Goal: Task Accomplishment & Management: Use online tool/utility

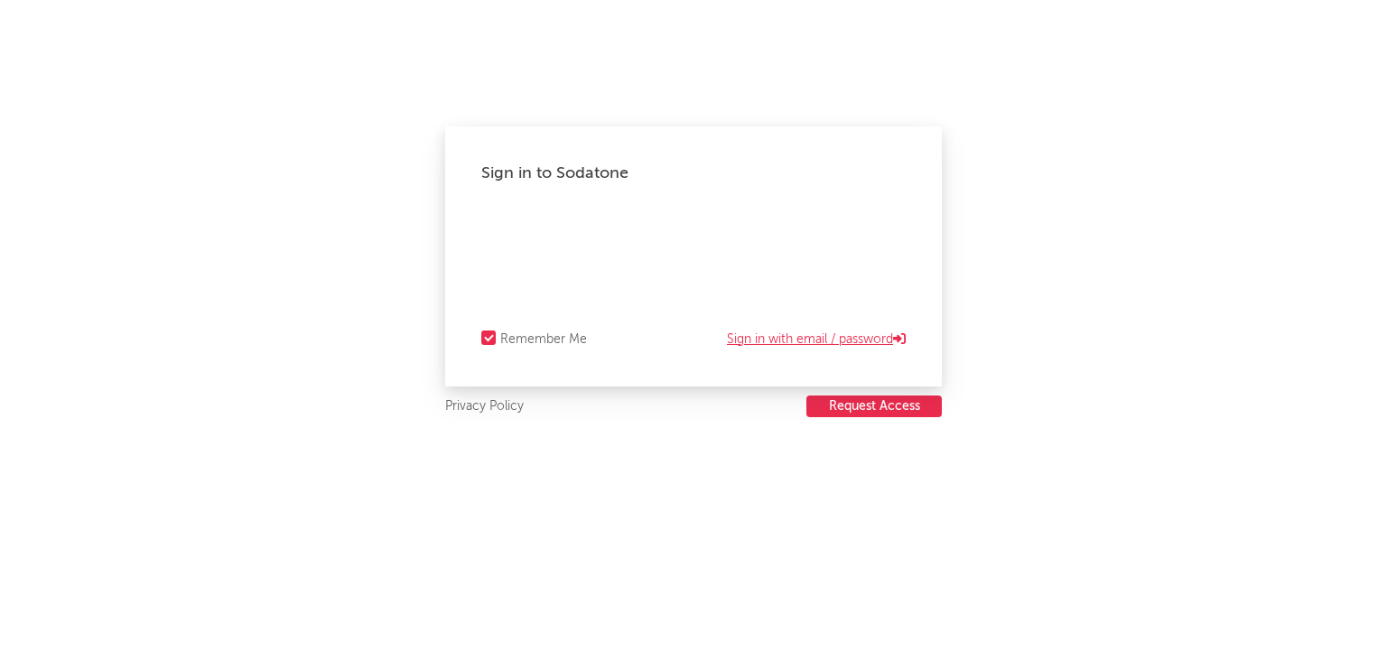
click at [848, 339] on link "Sign in with email / password" at bounding box center [816, 340] width 179 height 22
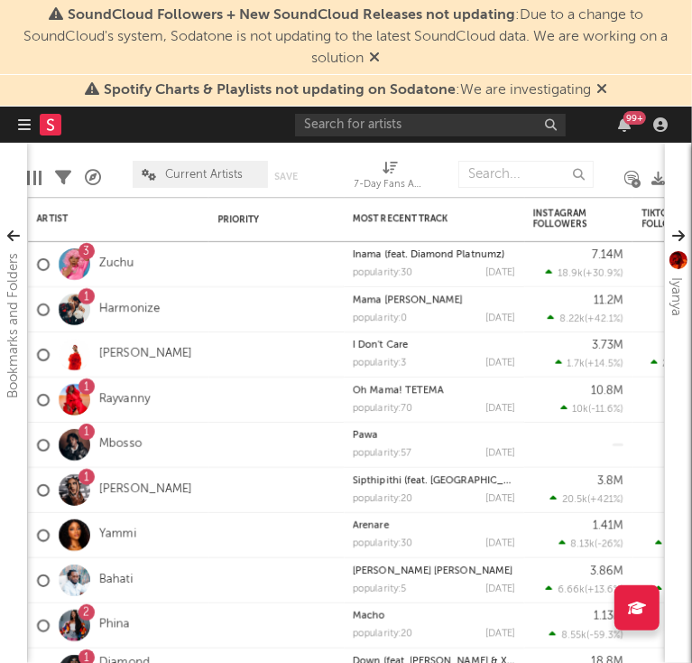
click at [24, 128] on icon "button" at bounding box center [24, 124] width 13 height 14
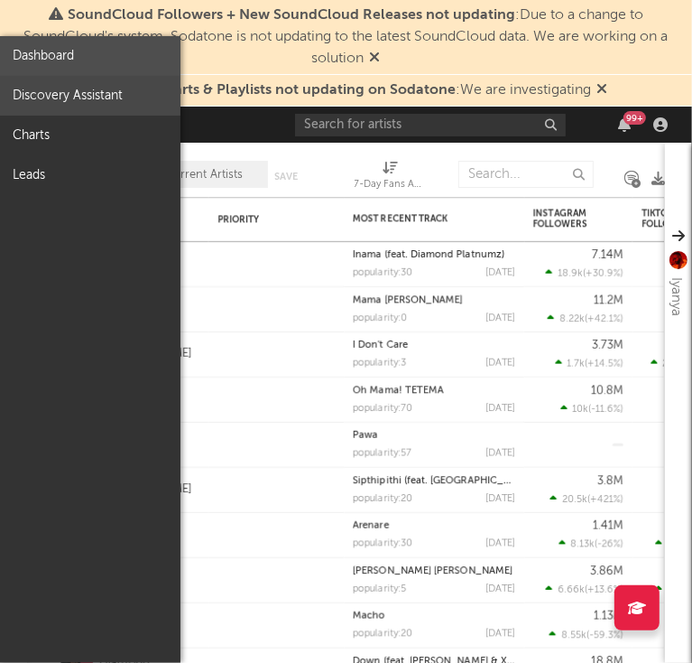
click at [69, 89] on link "Discovery Assistant" at bounding box center [90, 96] width 181 height 40
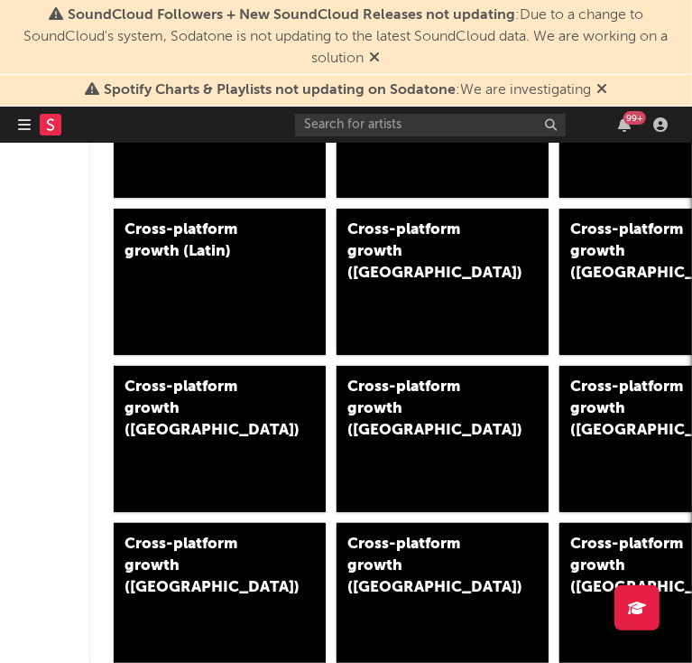
scroll to position [1264, 0]
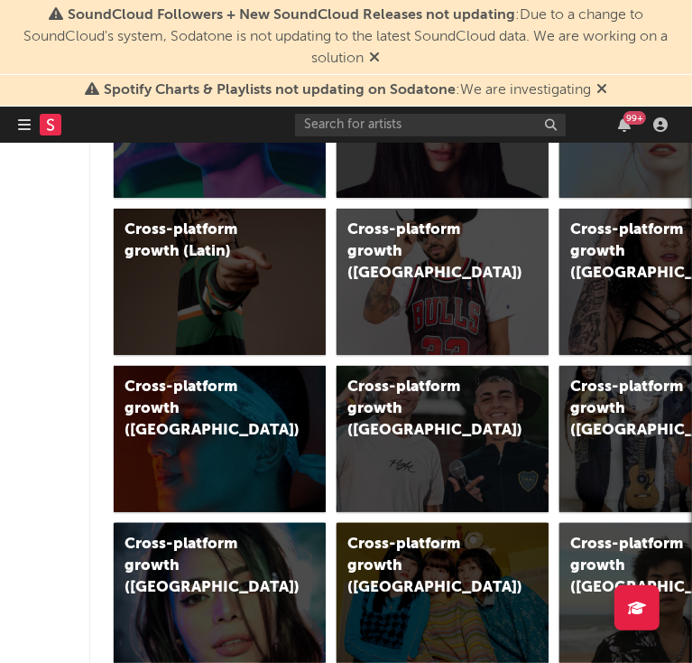
click at [433, 376] on div "Cross-platform growth ([GEOGRAPHIC_DATA])" at bounding box center [424, 408] width 153 height 65
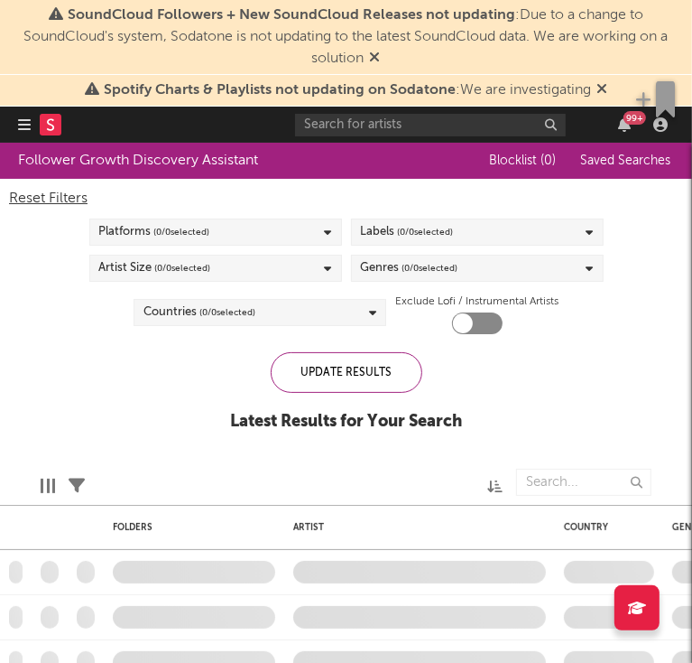
checkbox input "true"
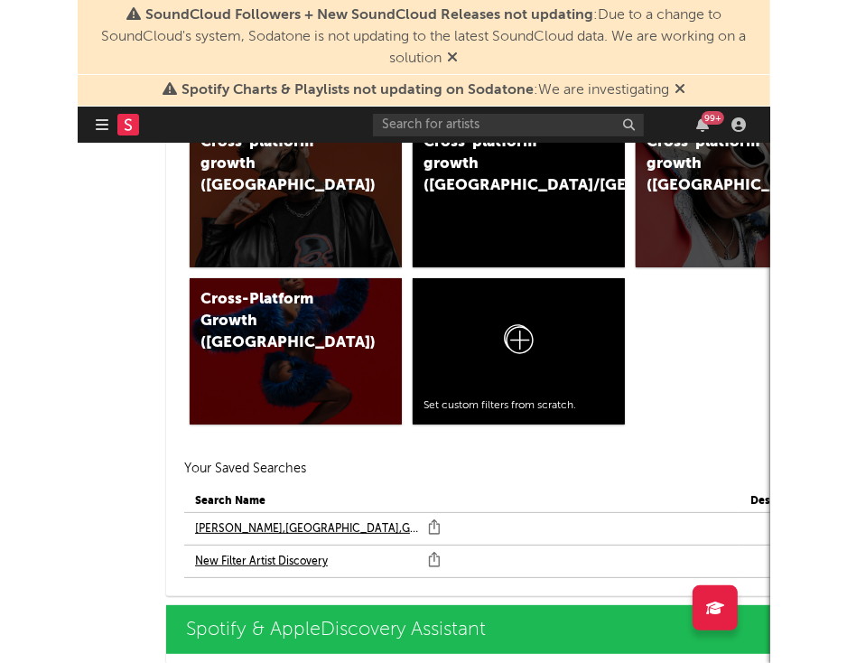
scroll to position [1822, 2]
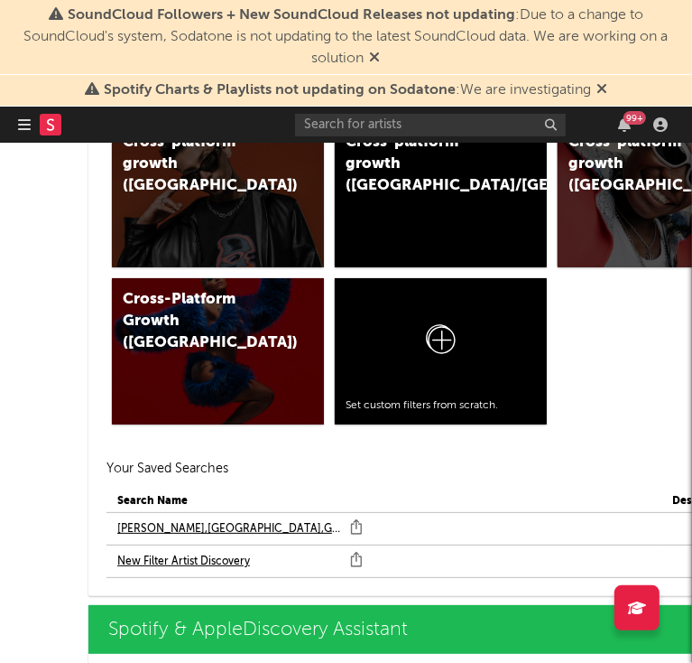
click at [193, 523] on link "[PERSON_NAME],[GEOGRAPHIC_DATA],G Filter" at bounding box center [229, 529] width 224 height 22
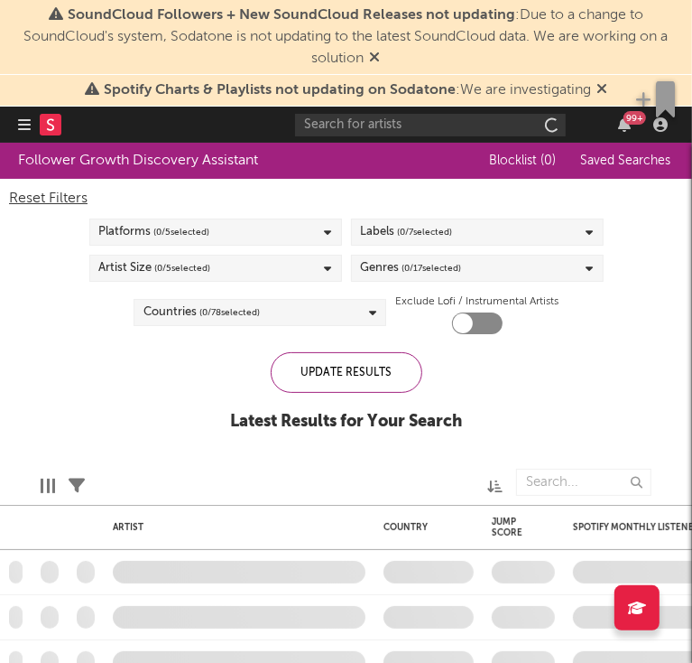
checkbox input "true"
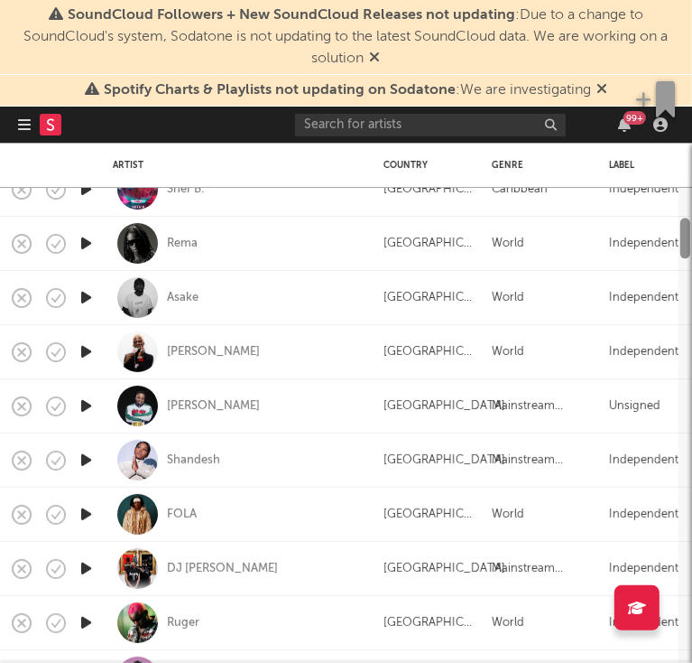
click at [691, 339] on div at bounding box center [686, 425] width 14 height 475
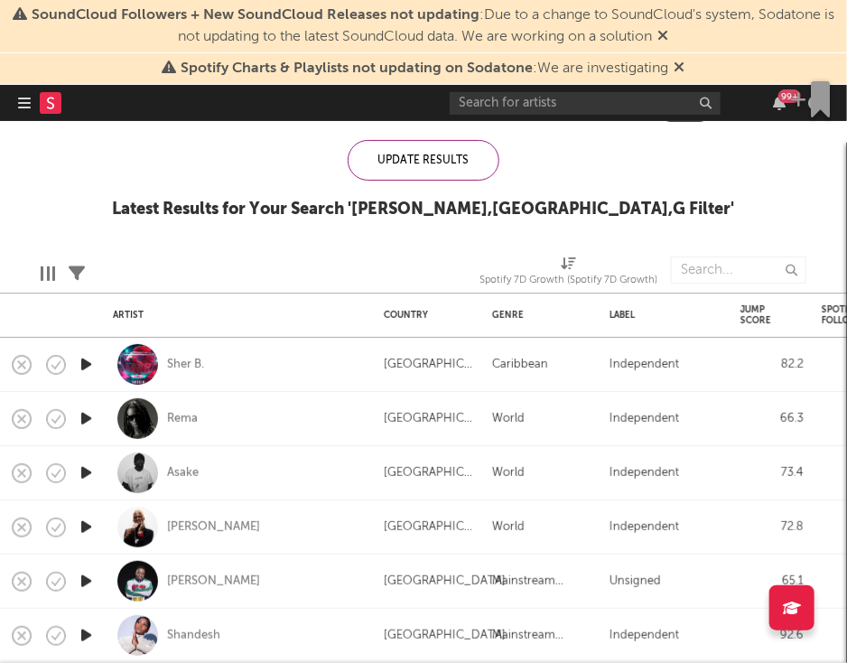
click at [52, 273] on div at bounding box center [48, 273] width 14 height 14
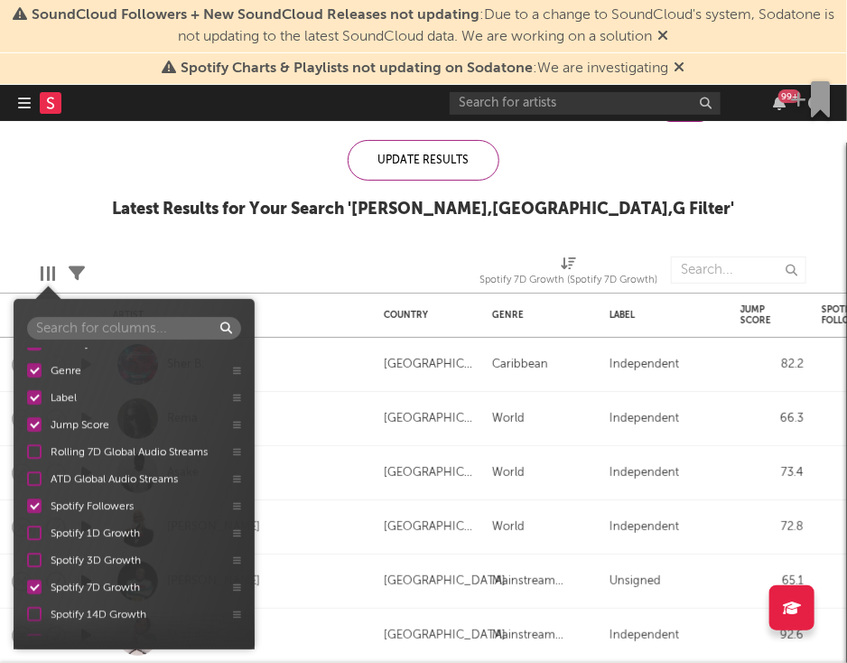
scroll to position [45, 0]
click at [218, 507] on div "Artist Country Genre Label Jump Score Rolling 7D Global Audio Streams ATD Globa…" at bounding box center [134, 491] width 241 height 287
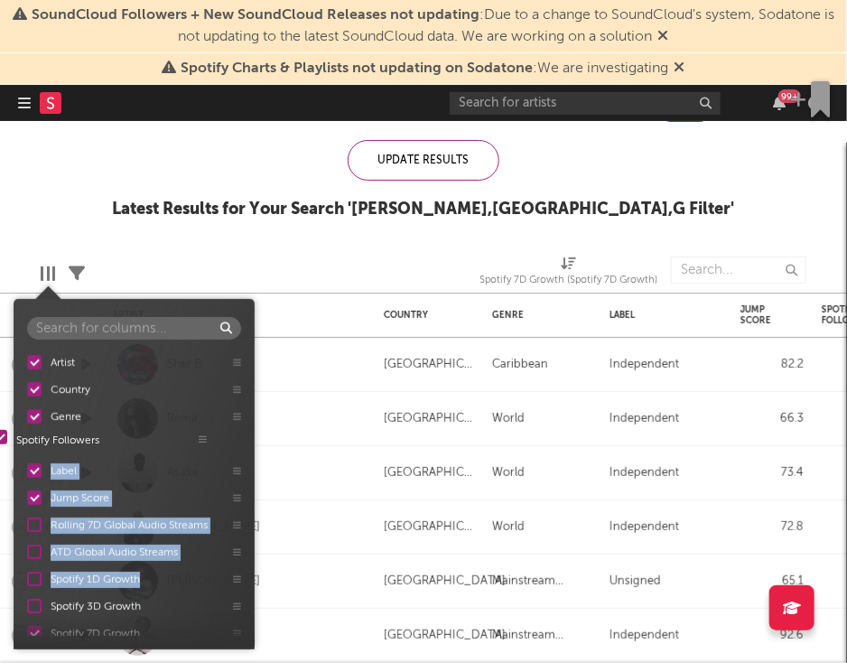
scroll to position [0, 0]
drag, startPoint x: 232, startPoint y: 500, endPoint x: 222, endPoint y: 411, distance: 89.9
click at [222, 411] on div "Artist Country Genre Label Jump Score Rolling 7D Global Audio Streams ATD Globa…" at bounding box center [134, 491] width 241 height 287
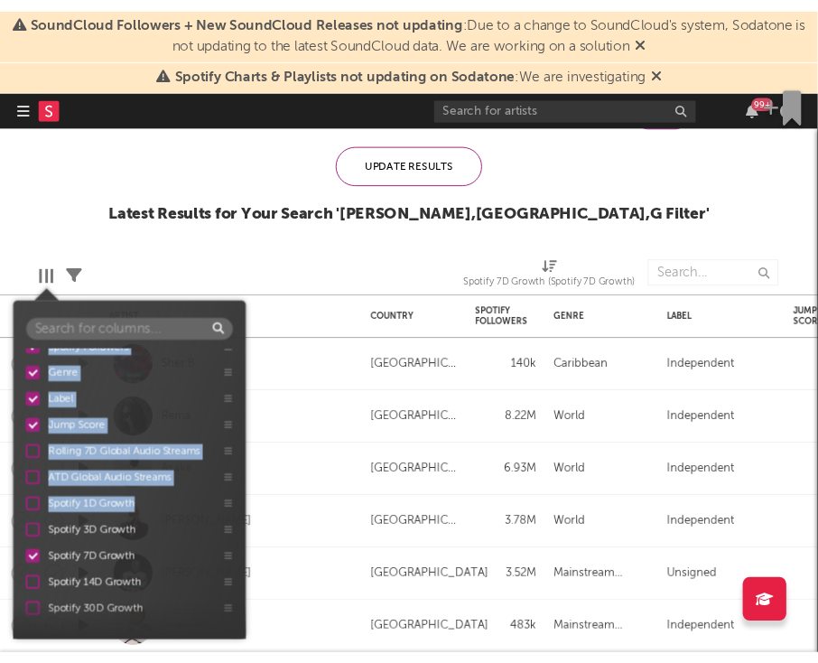
scroll to position [6, 0]
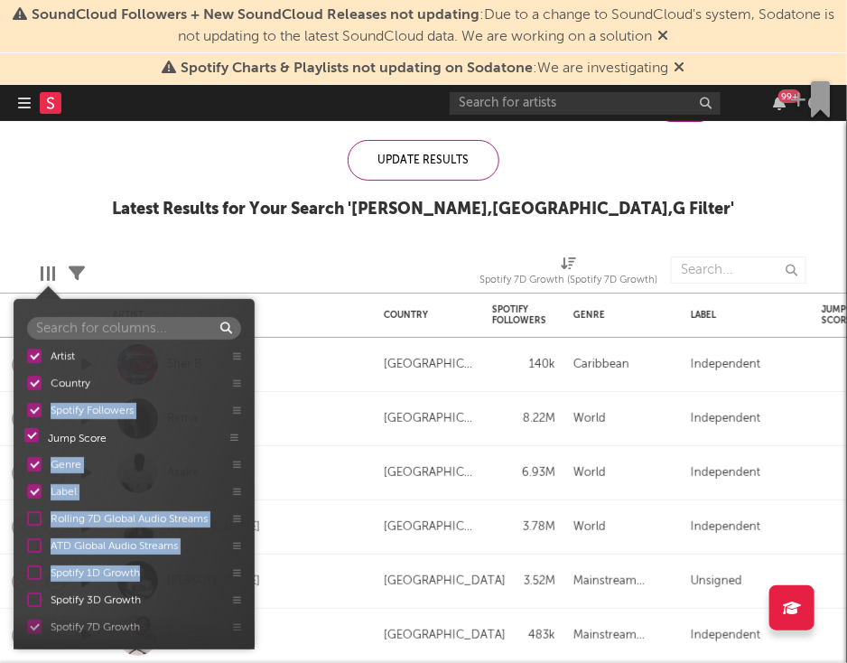
click at [238, 437] on div "Artist Country Spotify Followers Genre Label Jump Score Rolling 7D Global Audio…" at bounding box center [134, 491] width 241 height 287
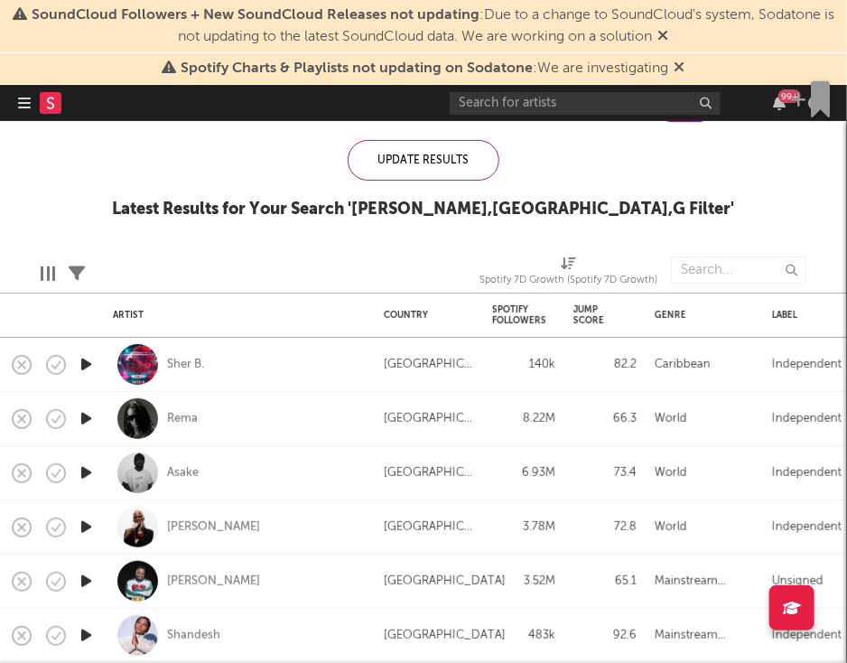
click at [321, 244] on div "Edit Columns Filters Spotify 7D Growth (Spotify 7D Growth)" at bounding box center [423, 265] width 847 height 54
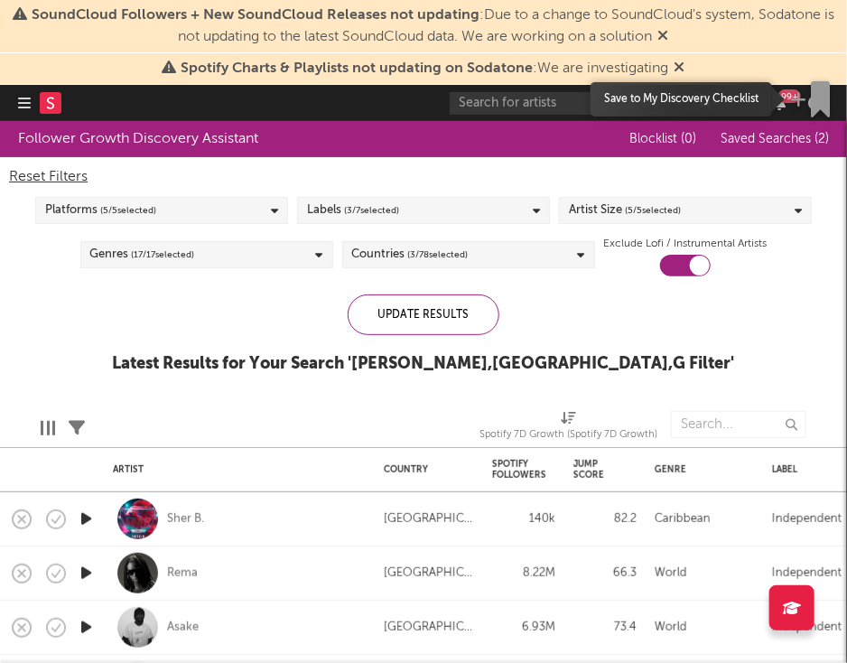
click at [832, 97] on span "button" at bounding box center [814, 99] width 48 height 36
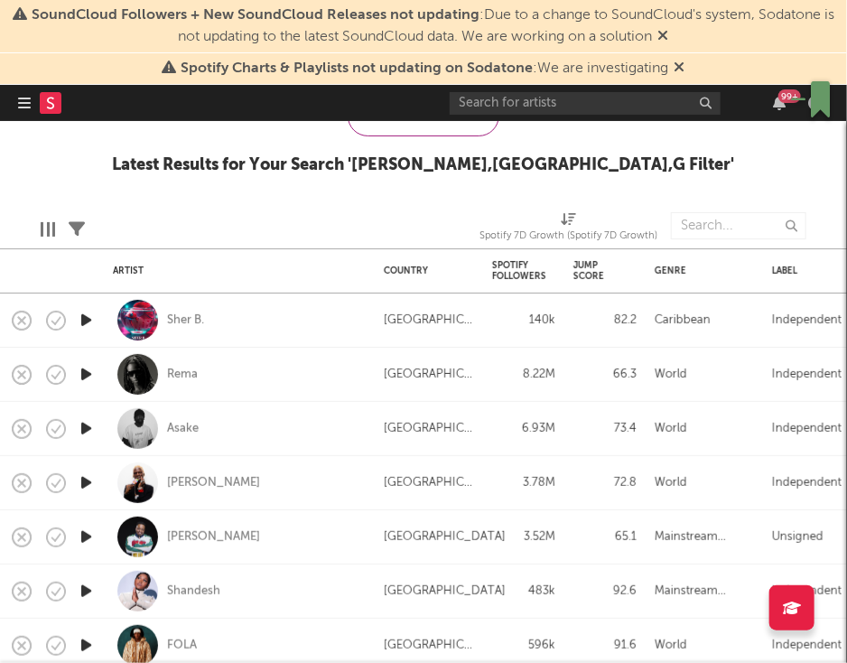
click at [51, 233] on div at bounding box center [48, 229] width 14 height 14
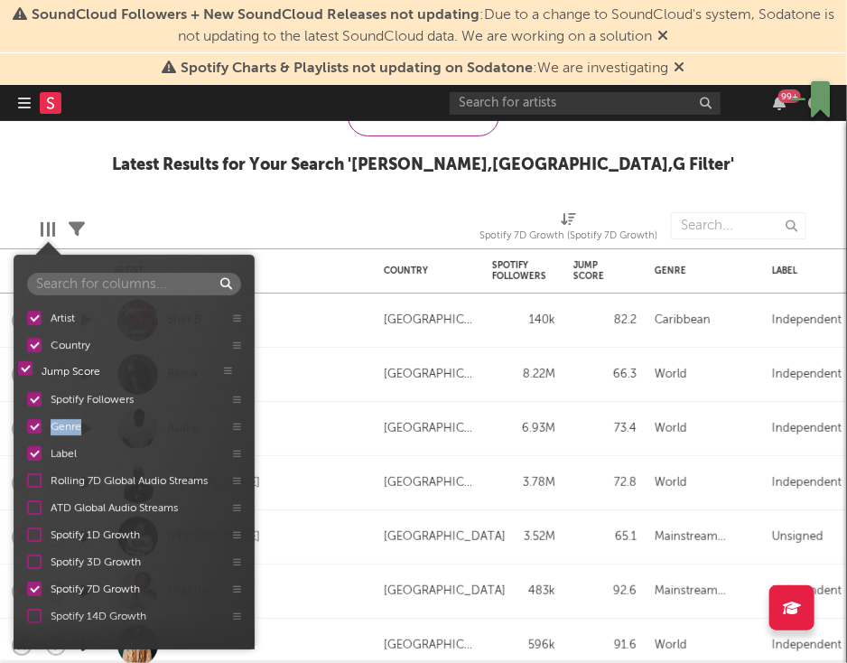
drag, startPoint x: 241, startPoint y: 398, endPoint x: 232, endPoint y: 368, distance: 31.1
click at [232, 368] on div "Artist Country Spotify Followers Jump Score Genre Label Rolling 7D Global Audio…" at bounding box center [134, 469] width 241 height 331
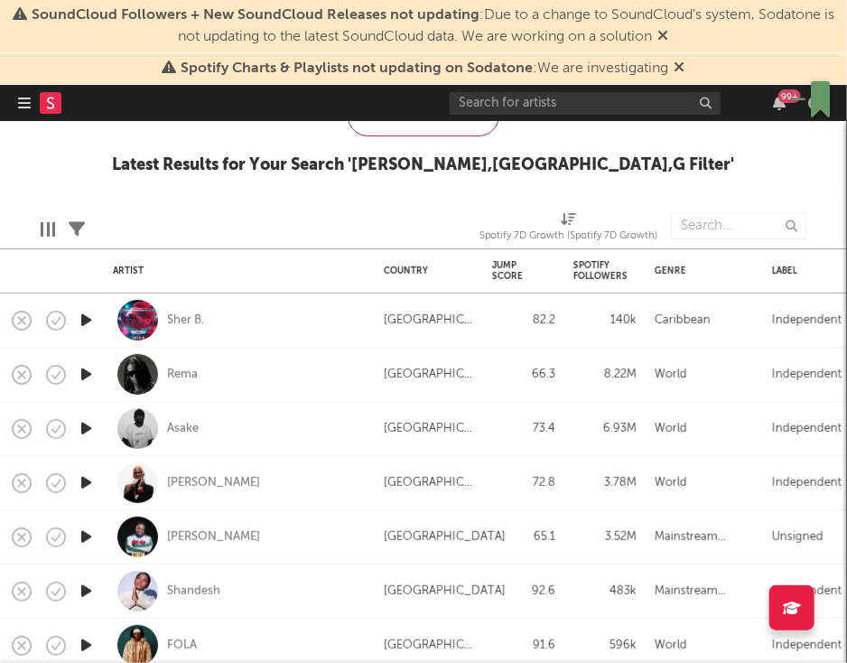
drag, startPoint x: 232, startPoint y: 368, endPoint x: 158, endPoint y: 222, distance: 163.9
click at [158, 222] on div at bounding box center [183, 225] width 171 height 45
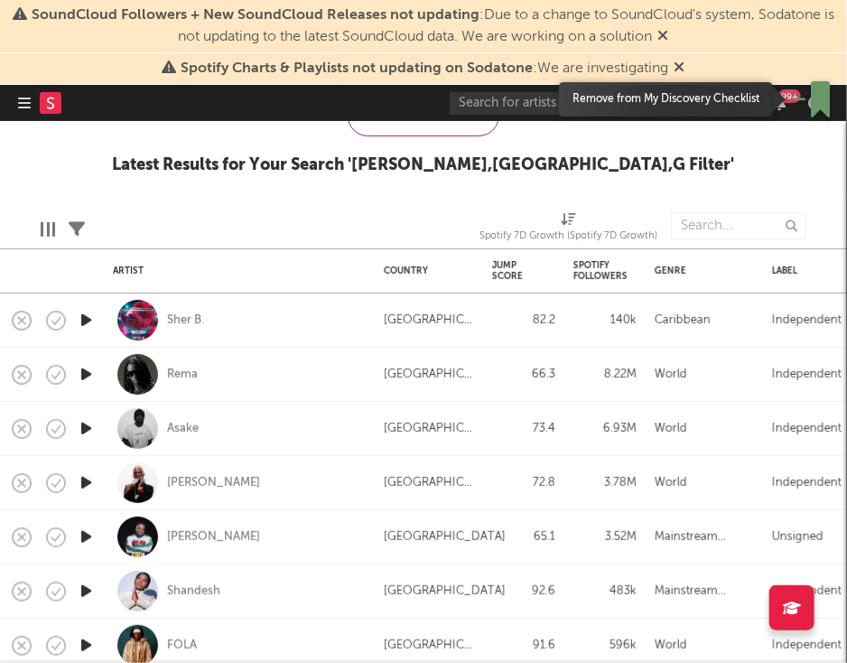
click at [818, 94] on icon "button" at bounding box center [820, 99] width 19 height 36
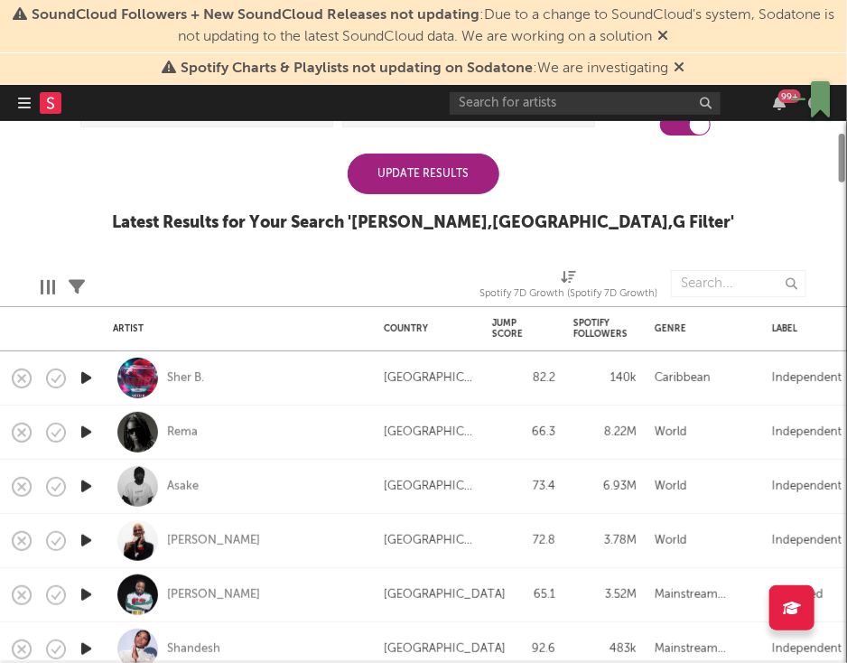
click at [404, 193] on div "Update Results Latest Results for Your Search ' [PERSON_NAME],[GEOGRAPHIC_DATA]…" at bounding box center [424, 202] width 622 height 98
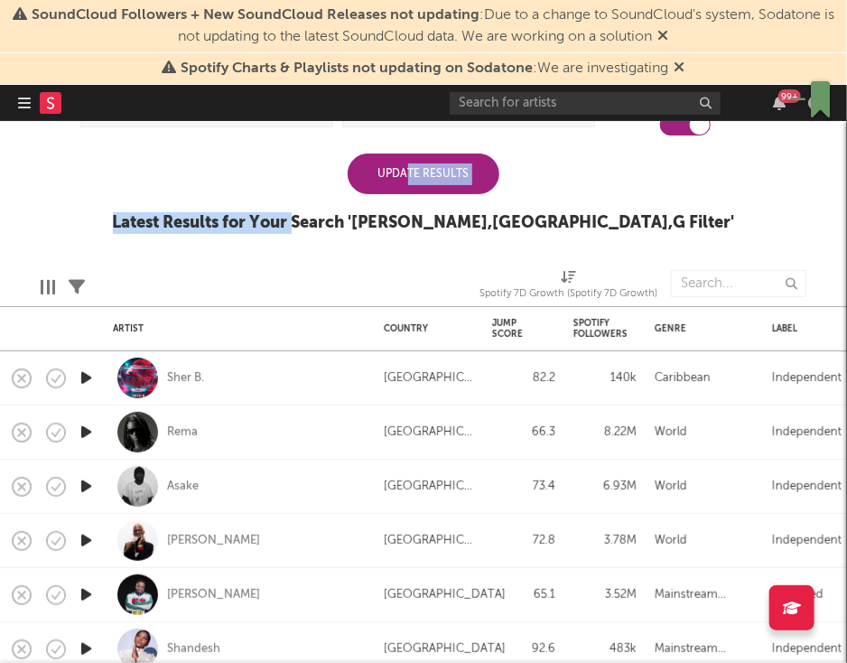
drag, startPoint x: 404, startPoint y: 193, endPoint x: 350, endPoint y: 169, distance: 59.4
click at [349, 168] on div "Update Results" at bounding box center [424, 173] width 152 height 41
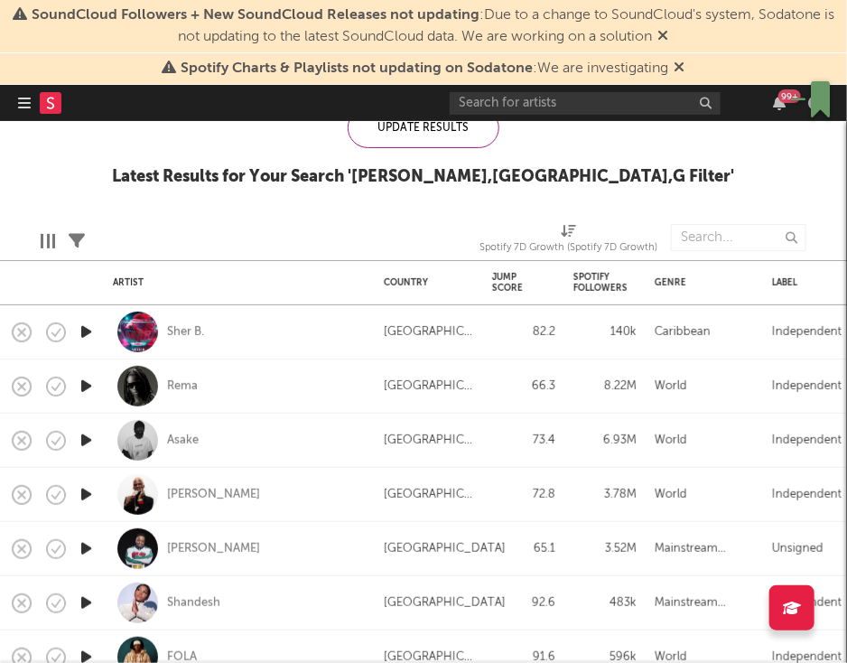
click at [561, 230] on span "Spotify 7D Growth (Spotify 7D Growth)" at bounding box center [568, 241] width 178 height 36
select select "-1"
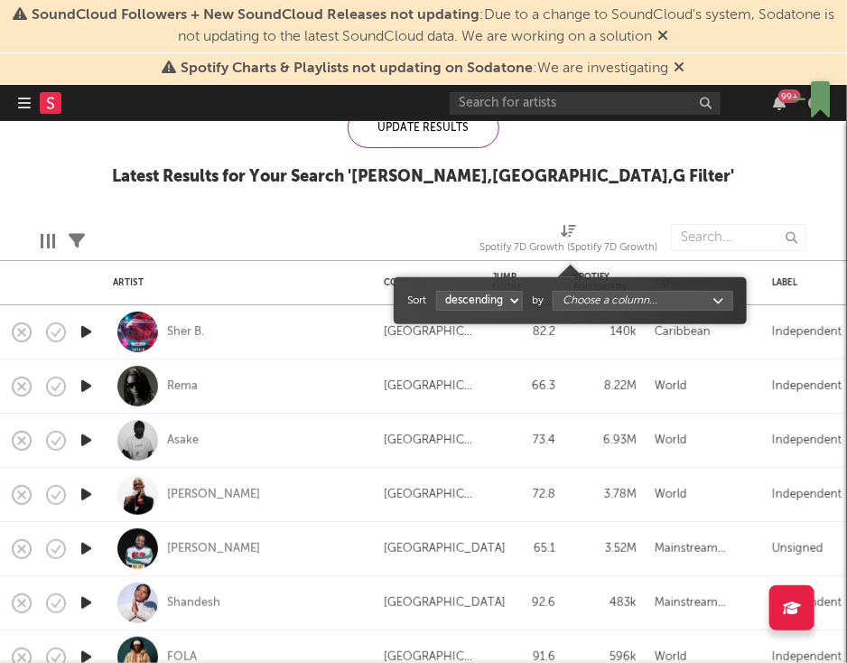
click at [504, 299] on select "ascending descending" at bounding box center [479, 301] width 87 height 20
click at [436, 291] on select "ascending descending" at bounding box center [479, 301] width 87 height 20
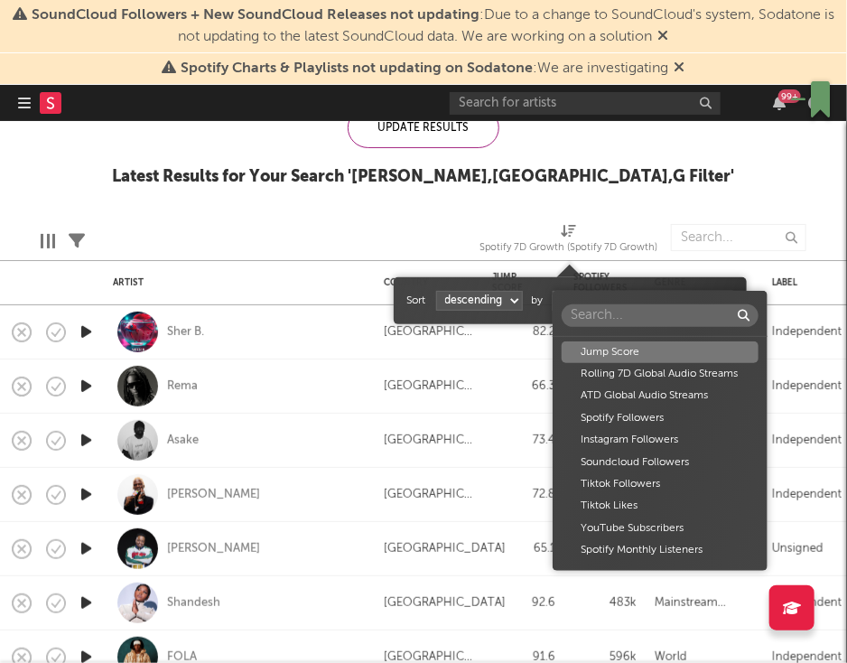
click at [603, 298] on body "SoundCloud Followers + New SoundCloud Releases not updating : Due to a change t…" at bounding box center [423, 331] width 847 height 663
click at [620, 349] on div "Jump Score" at bounding box center [659, 352] width 197 height 22
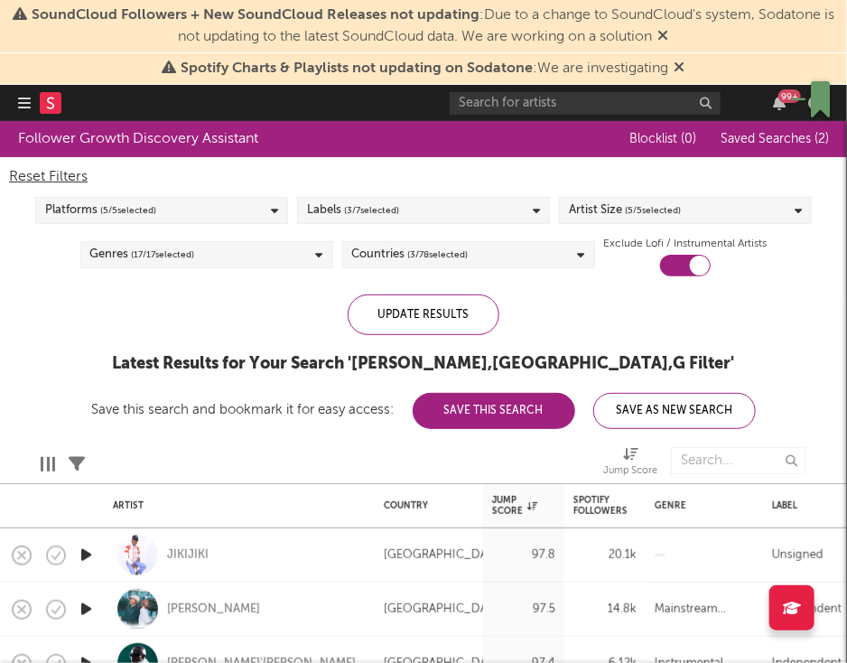
click at [357, 450] on div "Edit Columns Filters Jump Score" at bounding box center [423, 456] width 847 height 54
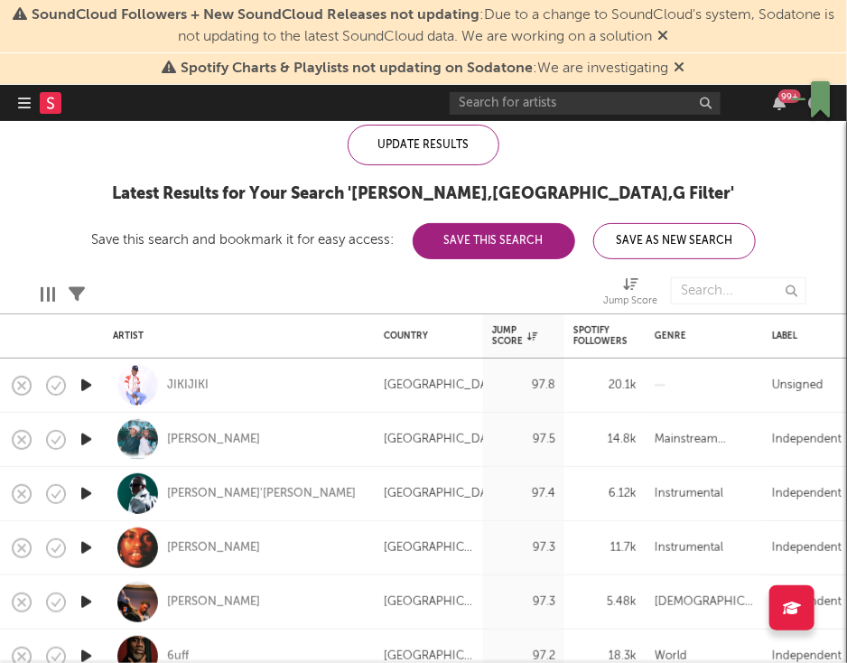
click at [630, 280] on icon at bounding box center [630, 284] width 15 height 14
select select "-1"
click at [539, 292] on div at bounding box center [473, 290] width 232 height 45
click at [505, 239] on button "Save This Search" at bounding box center [494, 241] width 162 height 36
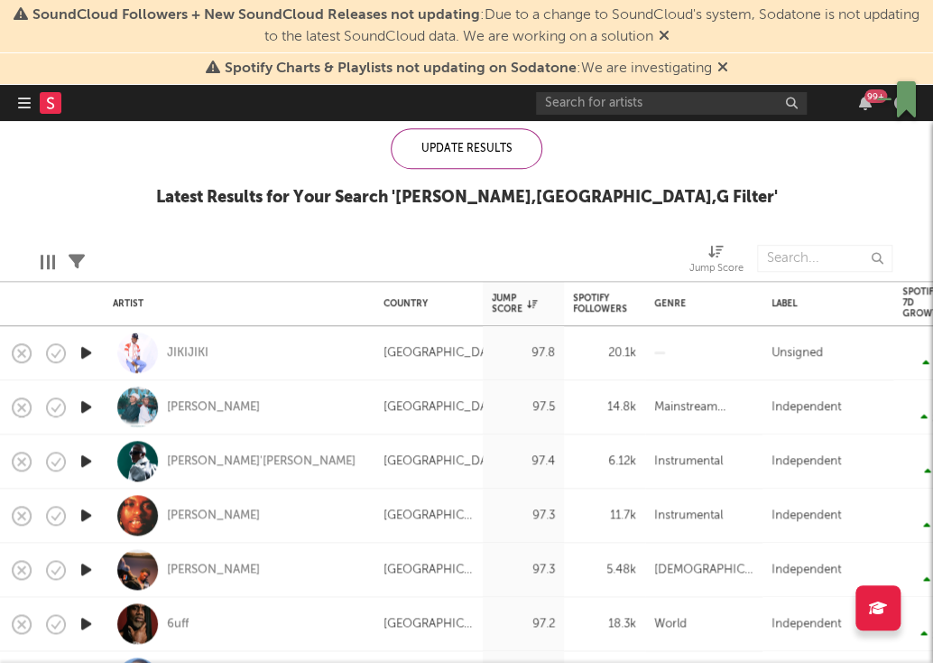
click at [156, 180] on div "Follower Growth Discovery Assistant Blocklist ( 0 ) Saved Searches ( 2 ) Reset …" at bounding box center [466, 91] width 933 height 272
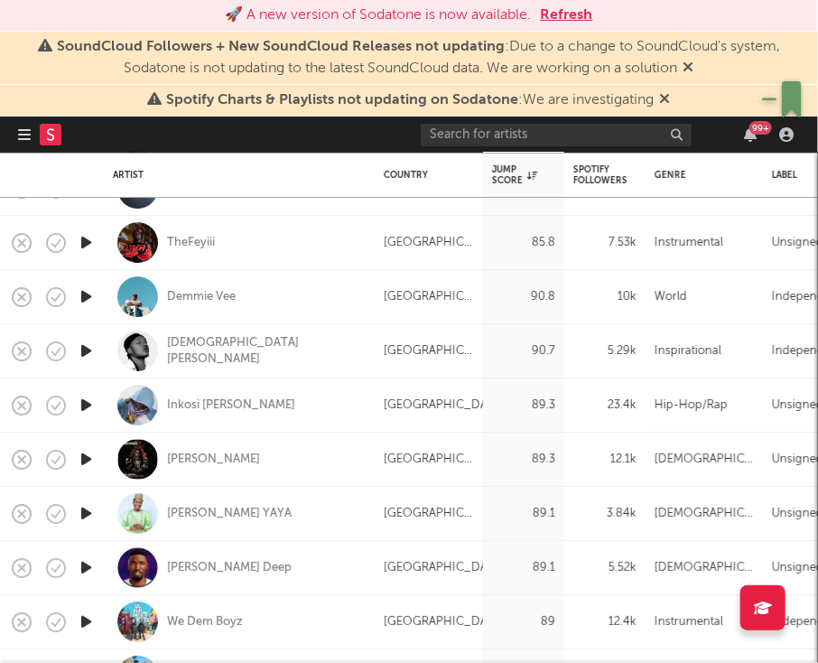
click at [75, 175] on div at bounding box center [86, 174] width 36 height 43
click at [43, 169] on div at bounding box center [50, 175] width 18 height 38
